Goal: Transaction & Acquisition: Download file/media

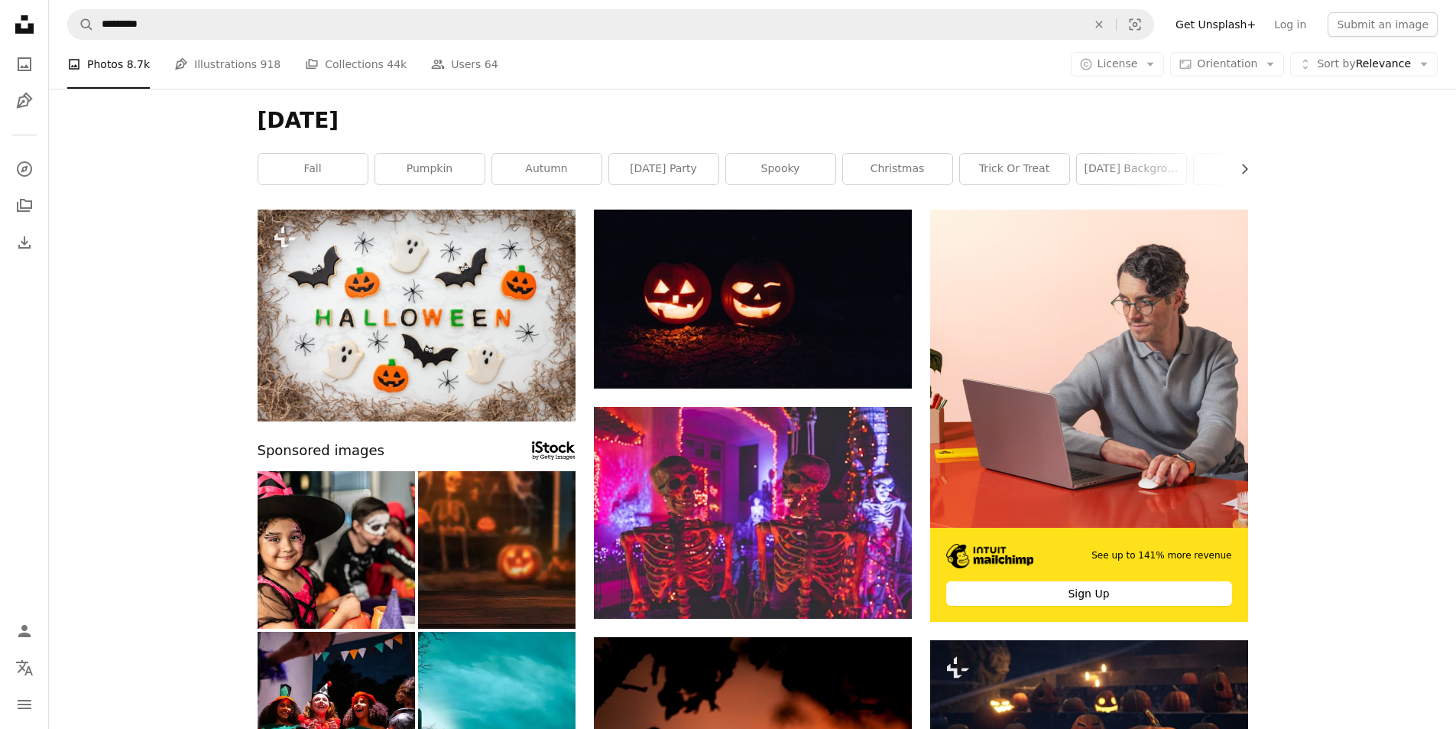
scroll to position [18630, 0]
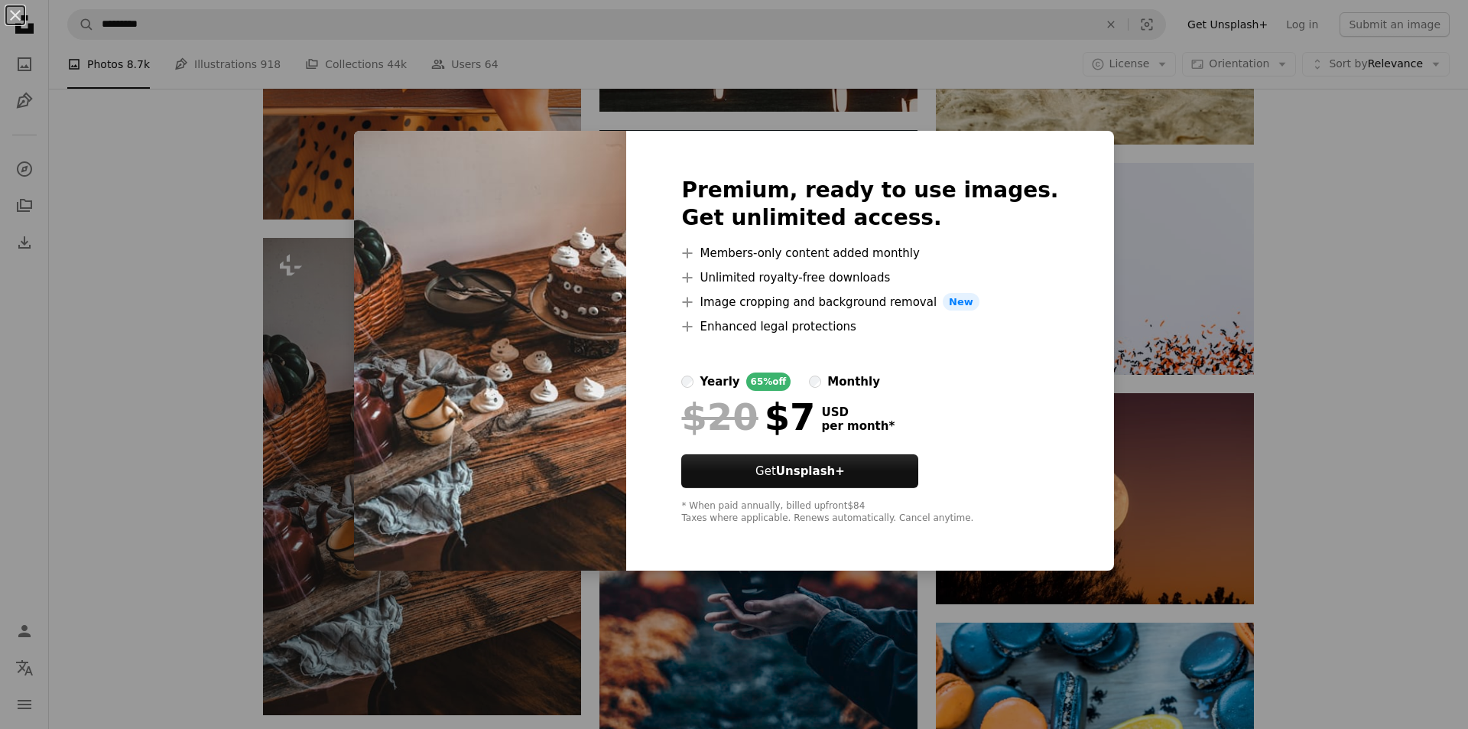
click at [1258, 453] on div "An X shape Premium, ready to use images. Get unlimited access. A plus sign Memb…" at bounding box center [734, 364] width 1468 height 729
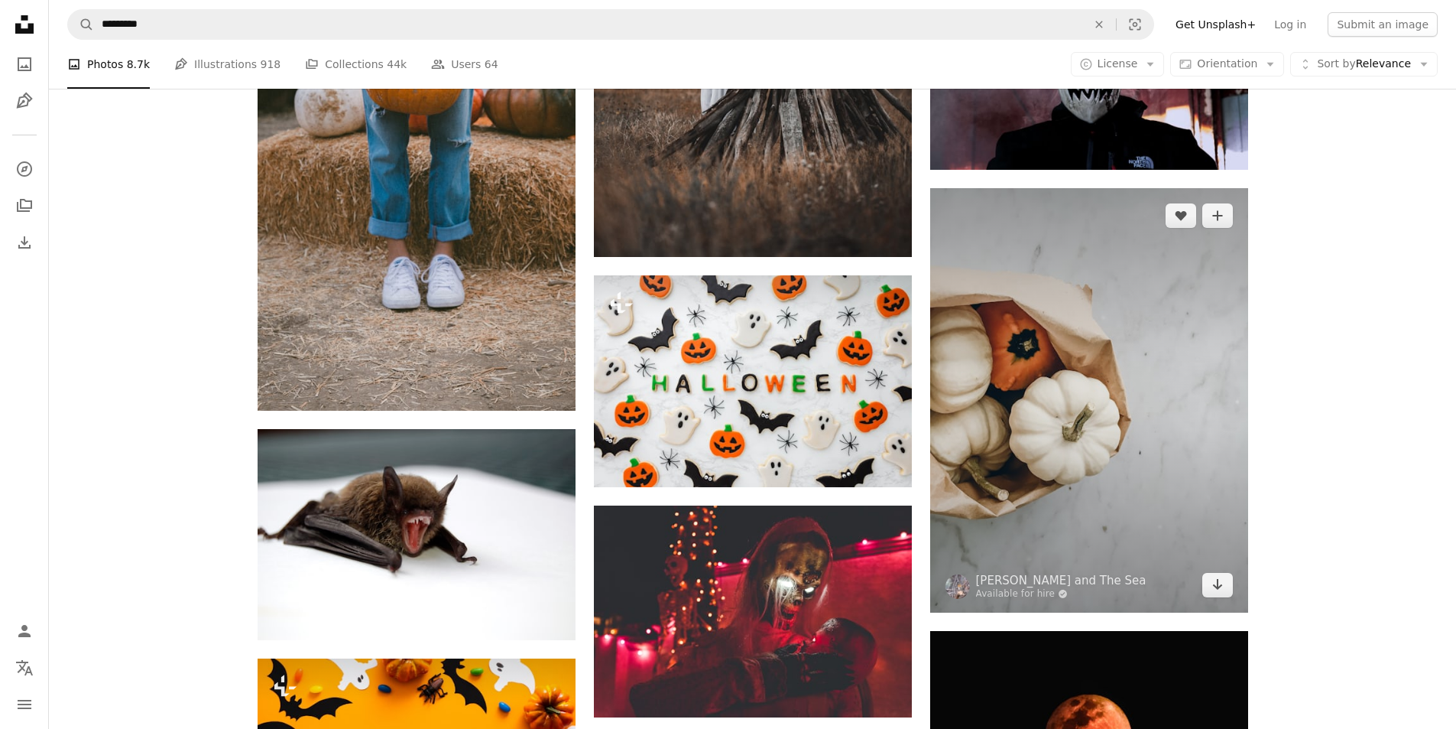
scroll to position [20312, 0]
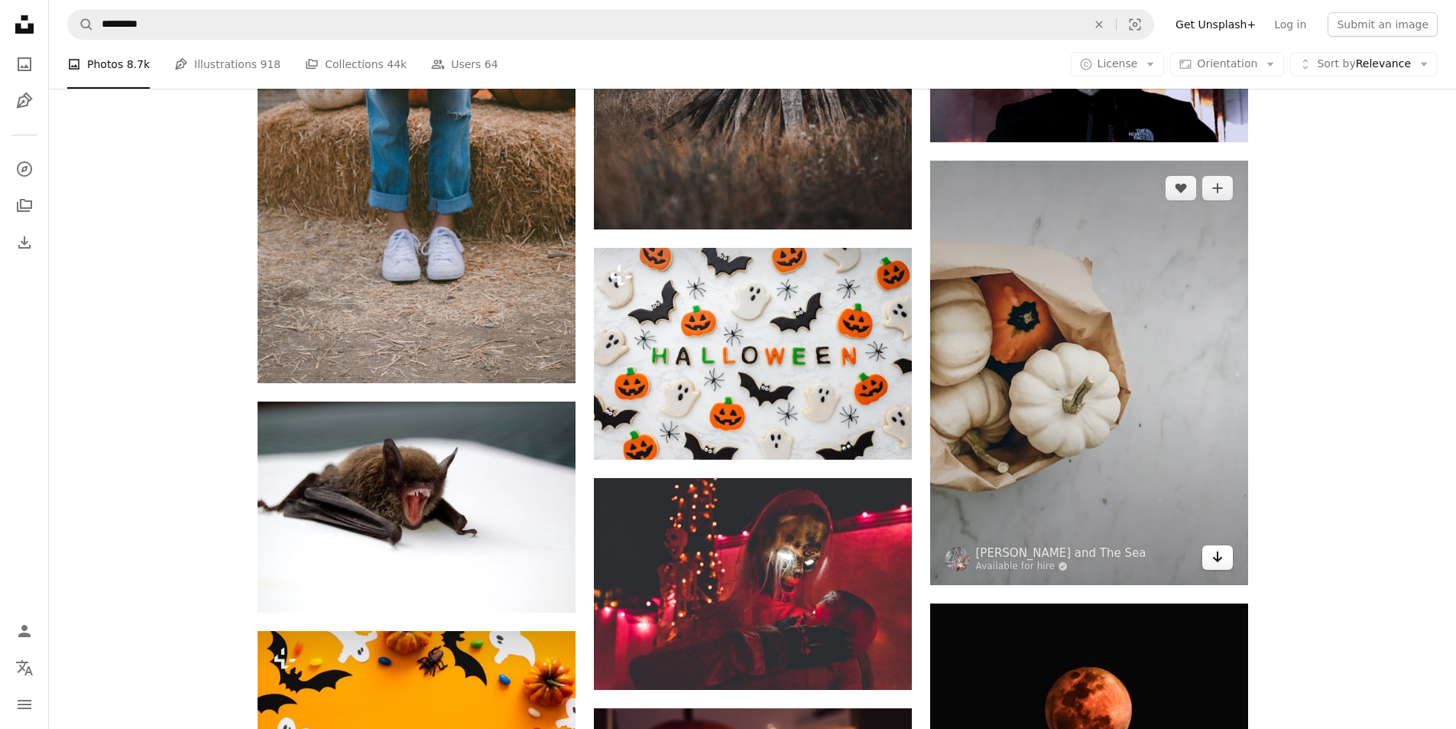
click at [1210, 566] on link "Arrow pointing down" at bounding box center [1218, 557] width 31 height 24
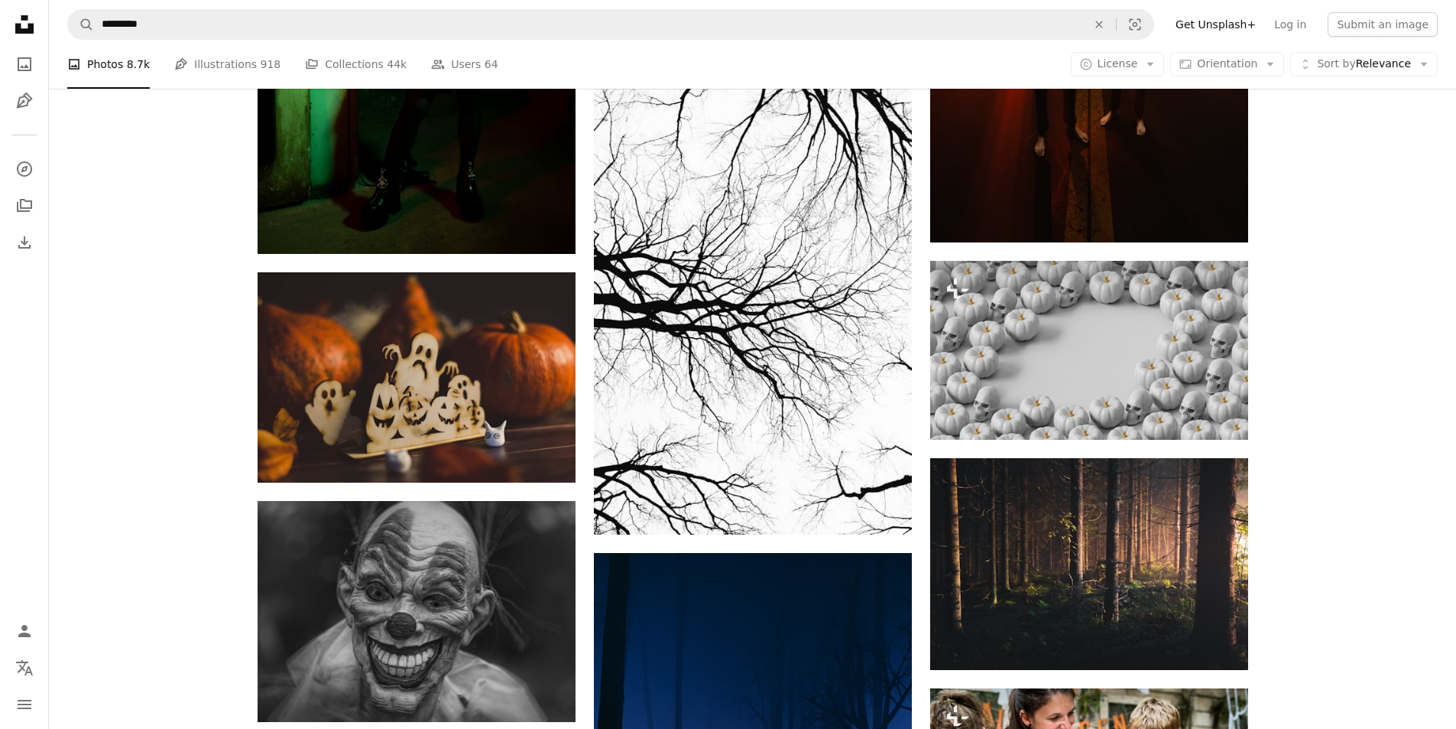
scroll to position [29409, 0]
